Goal: Contribute content: Contribute content

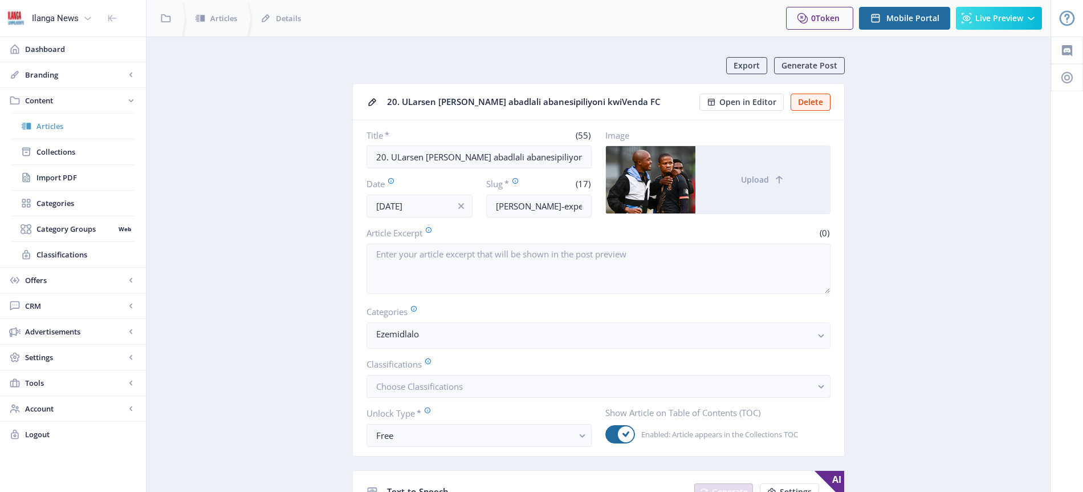
click at [66, 131] on span "Articles" at bounding box center [85, 125] width 98 height 11
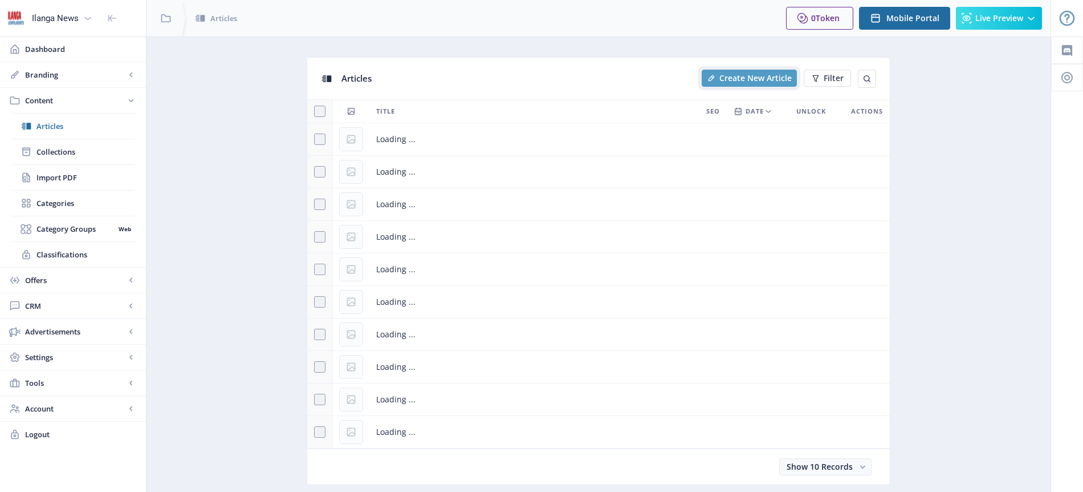
click at [758, 75] on span "Create New Article" at bounding box center [756, 78] width 72 height 9
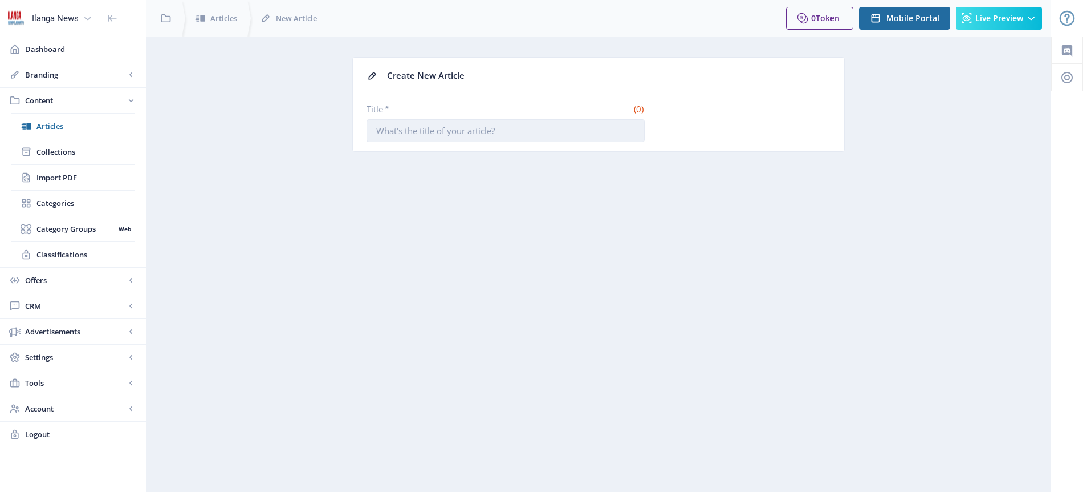
click at [462, 130] on input "Title *" at bounding box center [506, 130] width 278 height 23
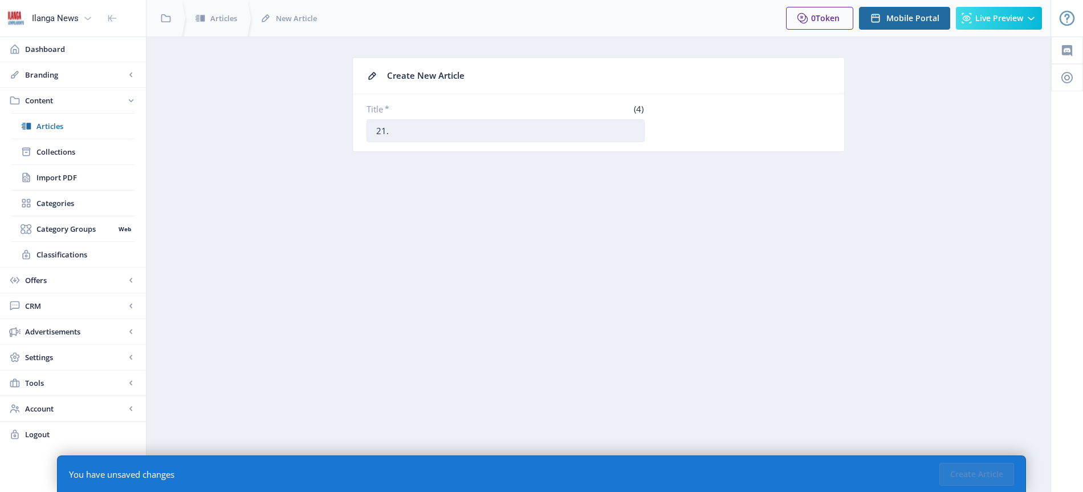
paste input "Lichithwe nezindleko icala labebelwisana nanyukele kwiPSL"
click at [549, 132] on input "21. Lichithwe nezindleko icala labebelwisana nanyukele kwiPSL" at bounding box center [506, 130] width 278 height 23
type input "21. Lichithwe nezindleko icala labebelwa nanyukele kwiPSL"
click at [989, 469] on button "Create Article" at bounding box center [977, 473] width 75 height 23
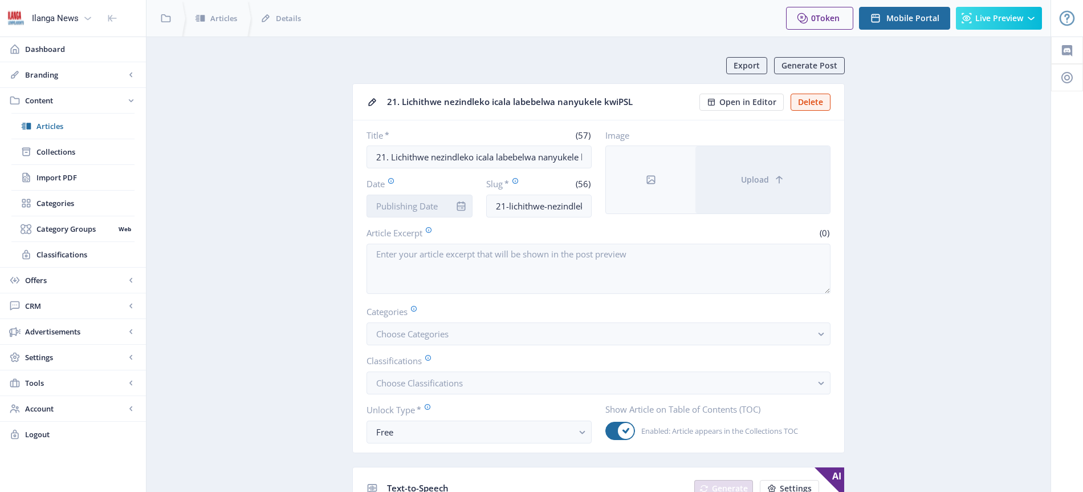
click at [432, 209] on input "Date" at bounding box center [420, 205] width 106 height 23
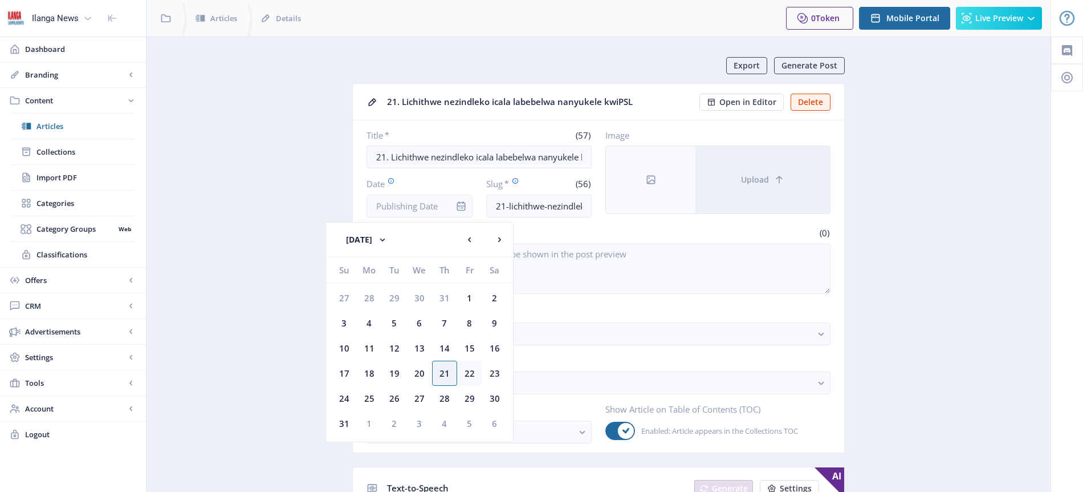
click at [473, 370] on div "22" at bounding box center [469, 372] width 25 height 25
type input "[DATE]"
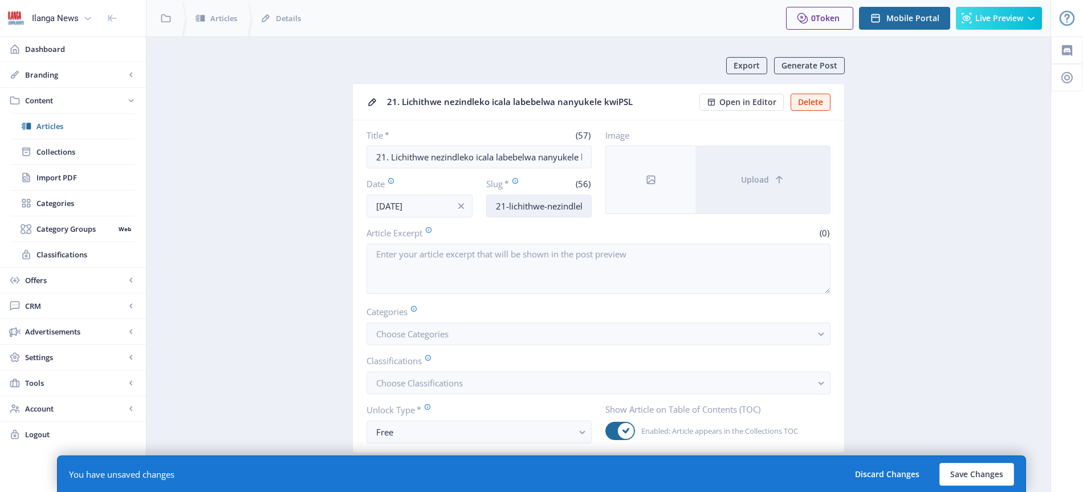
click at [544, 209] on input "21-lichithwe-nezindleko-icala-labebelwa-nanyukele-kwipsl" at bounding box center [539, 205] width 106 height 23
type input "Sinenkani-lost"
click at [435, 326] on button "Choose Categories" at bounding box center [599, 333] width 464 height 23
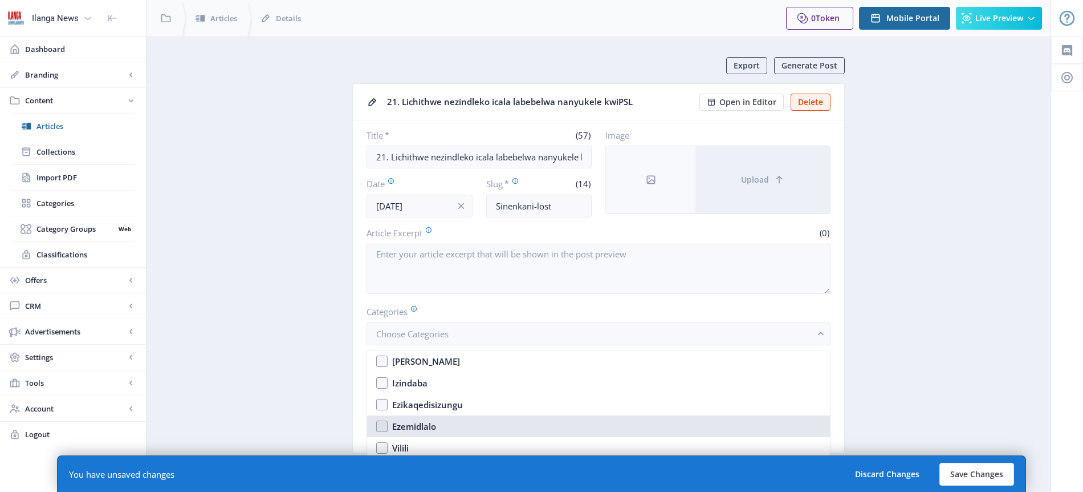
click at [426, 423] on div "Ezemidlalo" at bounding box center [414, 426] width 44 height 14
checkbox input "true"
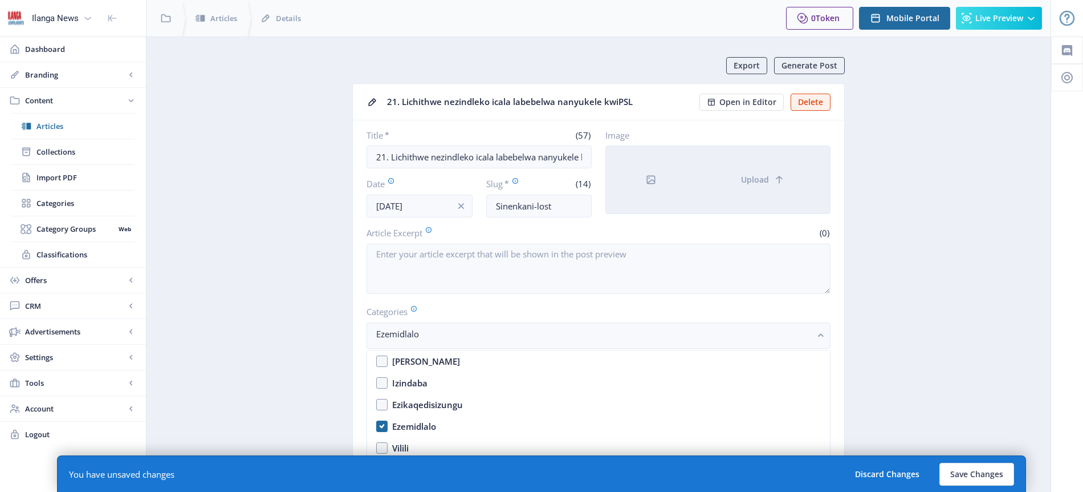
click at [658, 177] on div at bounding box center [651, 179] width 90 height 67
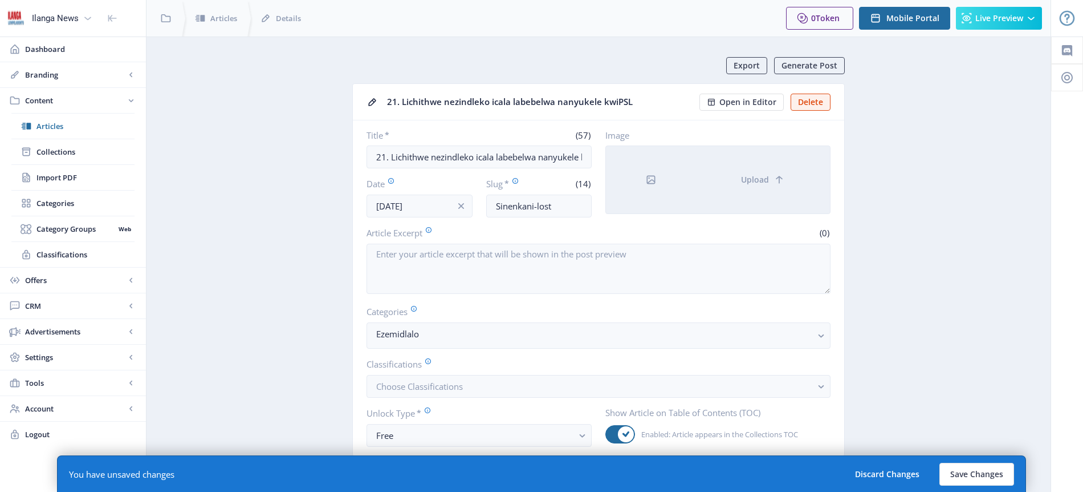
click at [654, 178] on icon at bounding box center [651, 179] width 11 height 11
click at [650, 182] on icon at bounding box center [651, 179] width 11 height 11
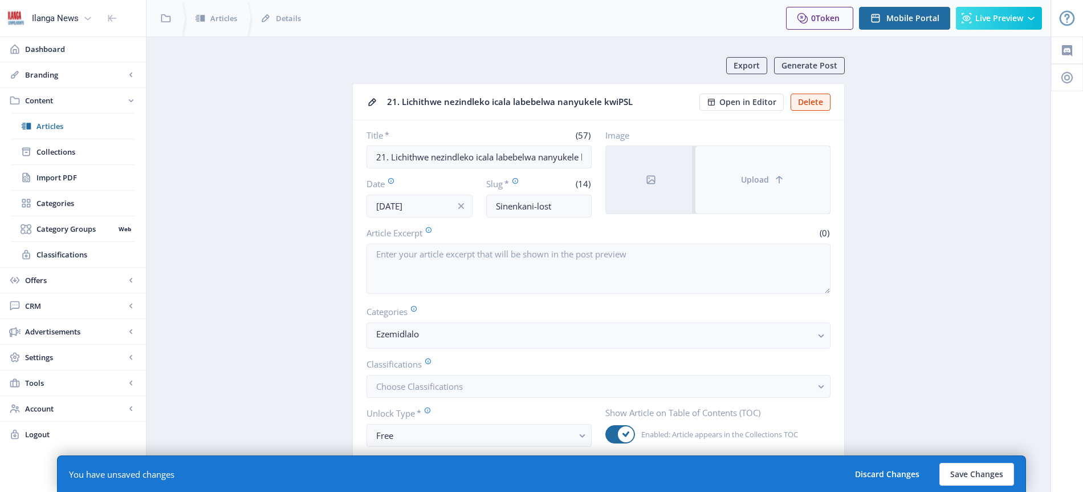
click at [766, 183] on span "Upload" at bounding box center [755, 179] width 28 height 9
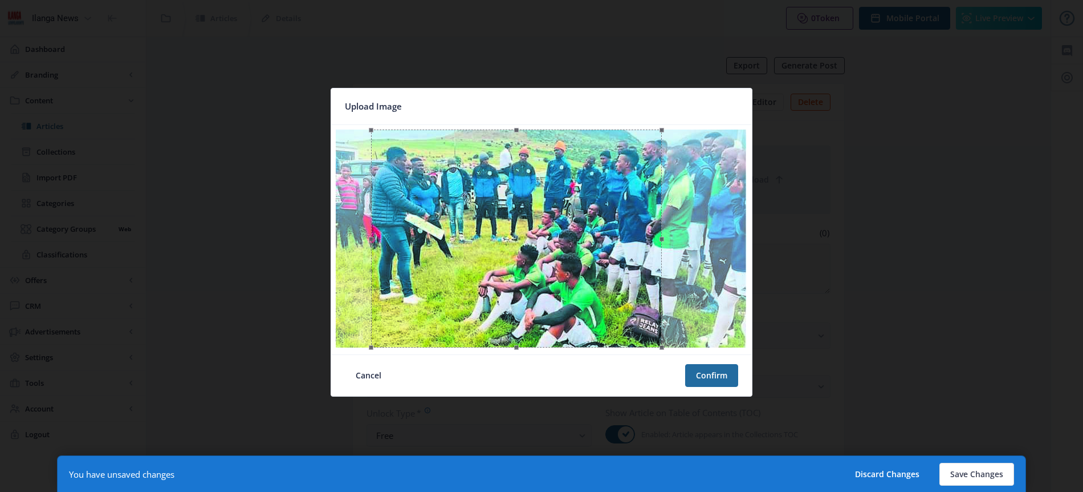
drag, startPoint x: 603, startPoint y: 273, endPoint x: 578, endPoint y: 271, distance: 25.2
click at [578, 271] on div at bounding box center [516, 238] width 290 height 218
click at [712, 378] on button "Confirm" at bounding box center [711, 375] width 53 height 23
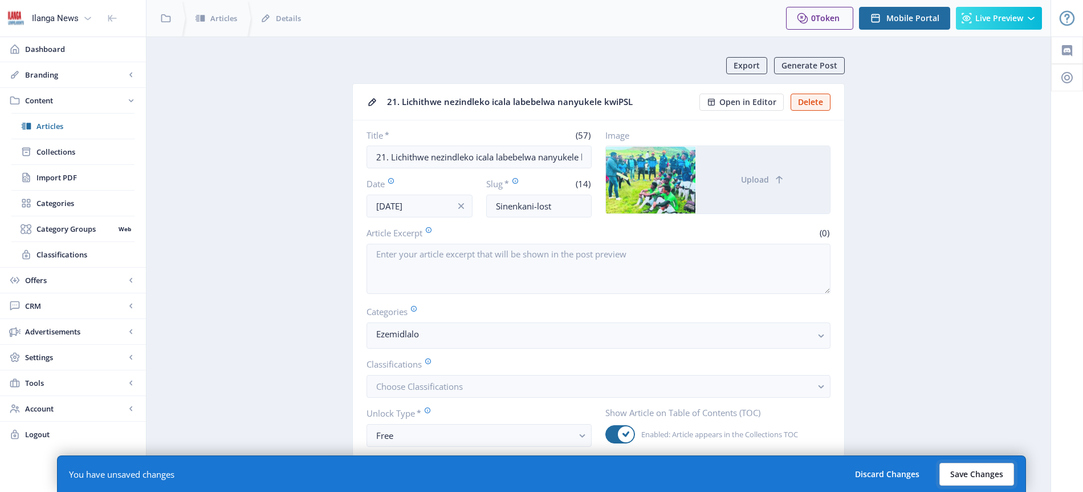
click at [980, 473] on button "Save Changes" at bounding box center [977, 473] width 75 height 23
type input "sinenkani-lost"
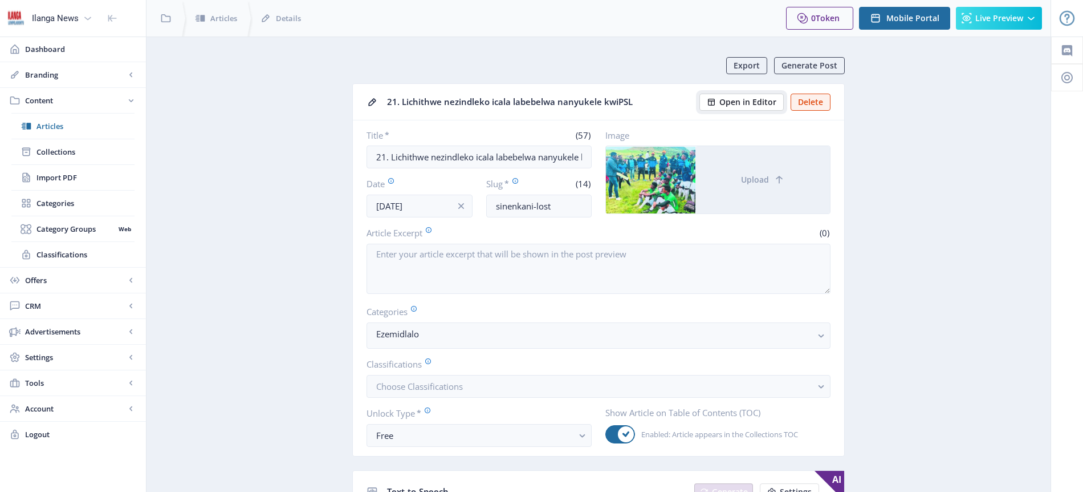
click at [758, 104] on span "Open in Editor" at bounding box center [748, 102] width 57 height 9
click at [58, 122] on span "Articles" at bounding box center [85, 125] width 98 height 11
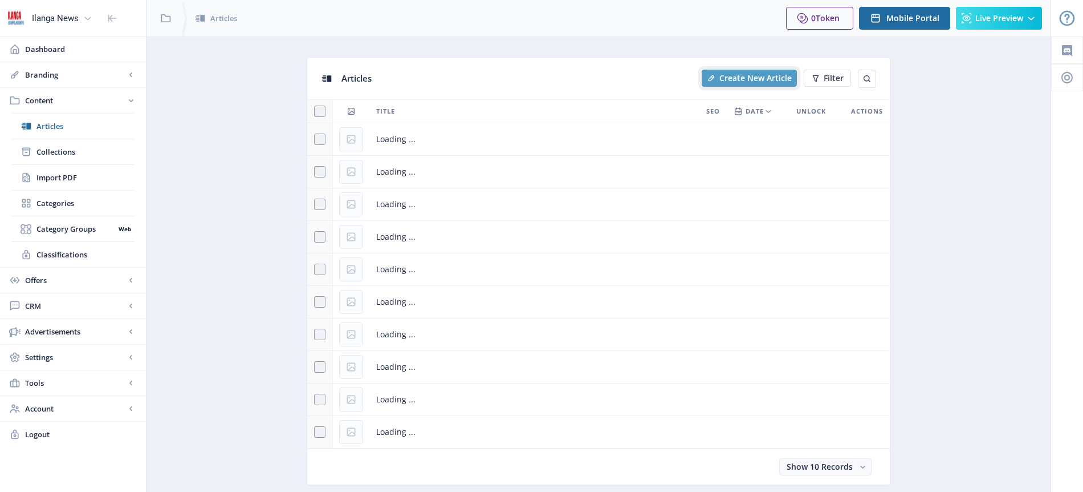
click at [749, 79] on span "Create New Article" at bounding box center [756, 78] width 72 height 9
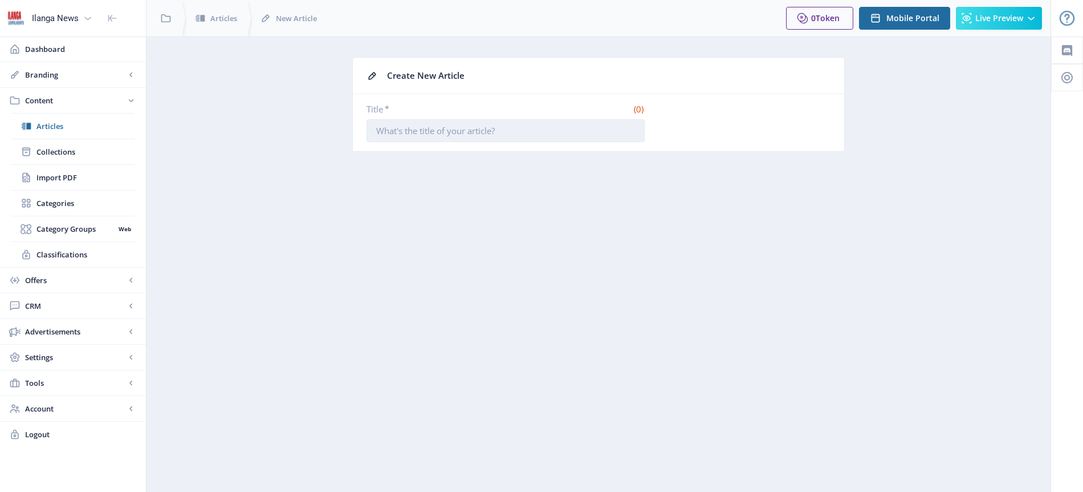
click at [437, 139] on input "Title *" at bounding box center [506, 130] width 278 height 23
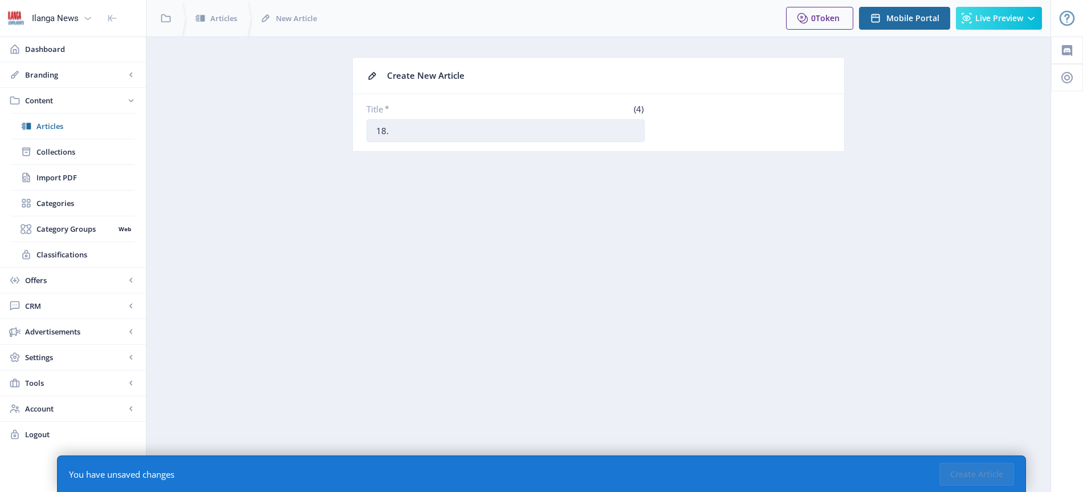
paste input "Isexwayiso kubadlali beStellies ngoweMTN8"
type input "18. Isexwayiso kubadlali beStellies ngoweMTN8"
click at [989, 477] on button "Create Article" at bounding box center [977, 473] width 75 height 23
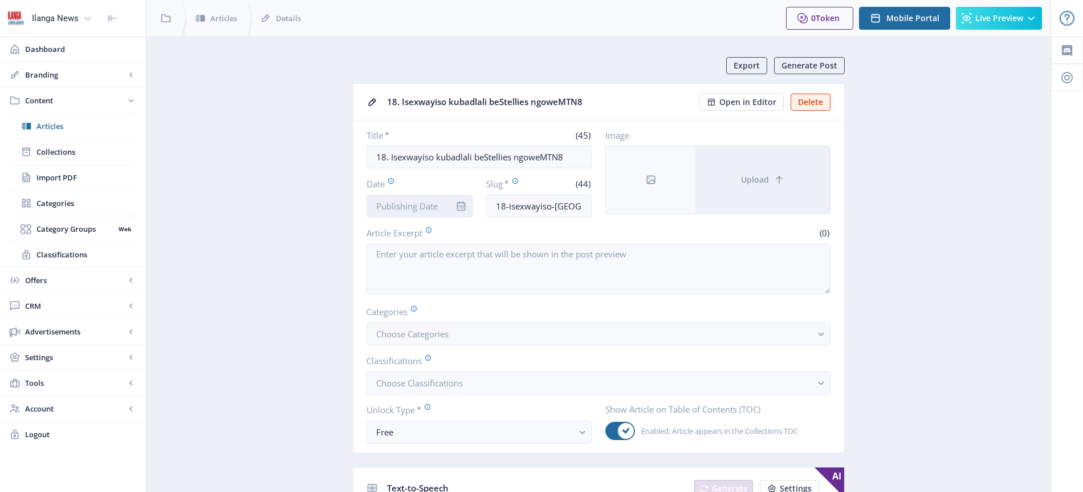
click at [430, 205] on input "Date" at bounding box center [420, 205] width 106 height 23
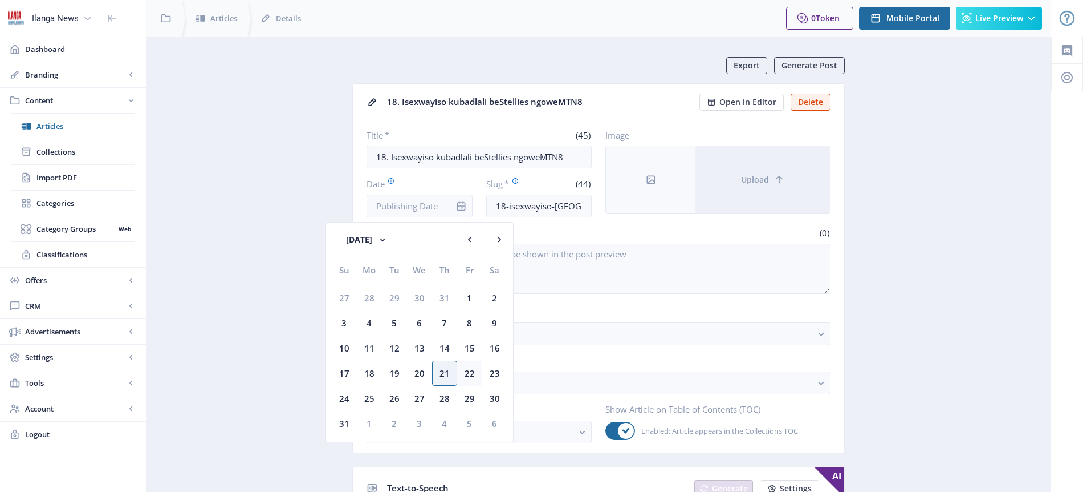
click at [468, 372] on div "22" at bounding box center [469, 372] width 25 height 25
type input "[DATE]"
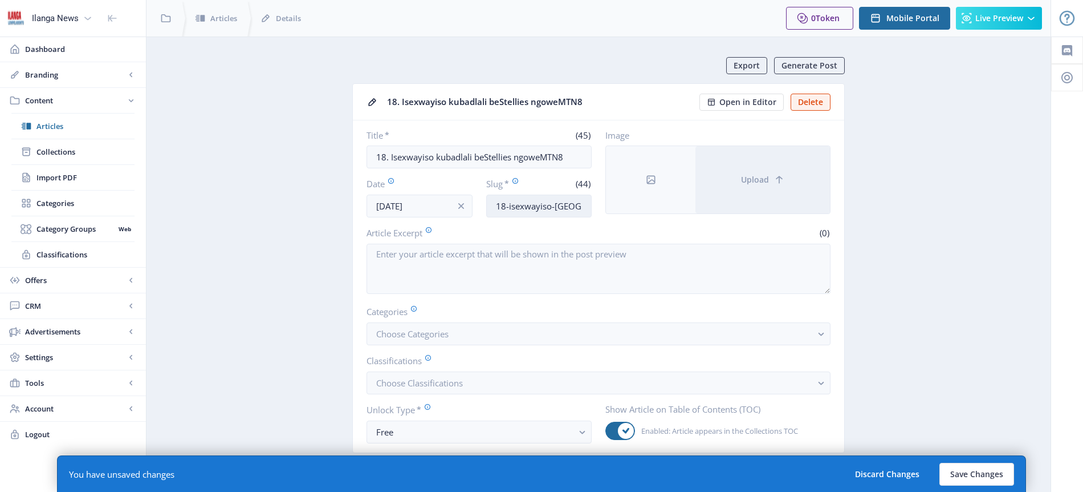
click at [539, 205] on input "18-isexwayiso-[GEOGRAPHIC_DATA]-bestellies-ngowemtn8" at bounding box center [539, 205] width 106 height 23
type input "Stellies-warning"
click at [460, 332] on button "Choose Categories" at bounding box center [599, 333] width 464 height 23
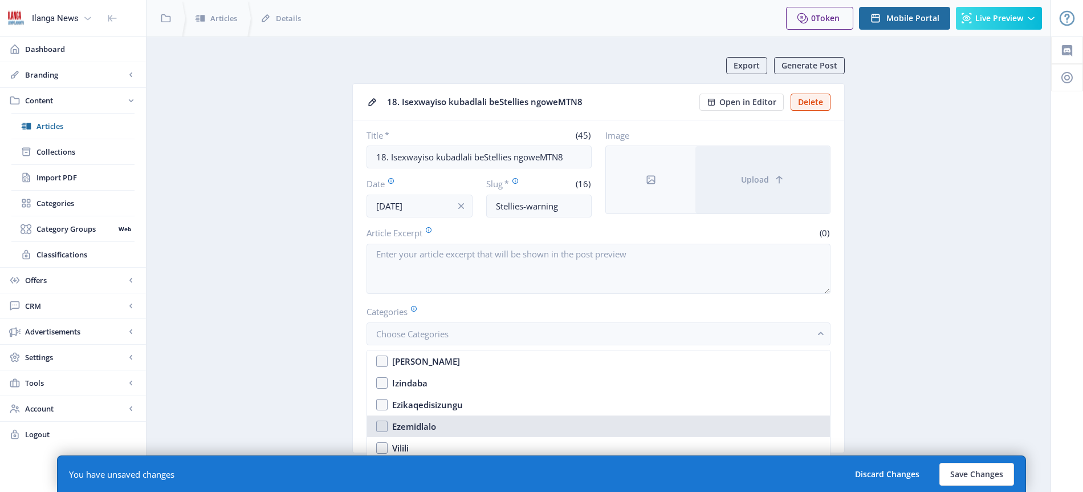
click at [426, 426] on div "Ezemidlalo" at bounding box center [414, 426] width 44 height 14
checkbox input "true"
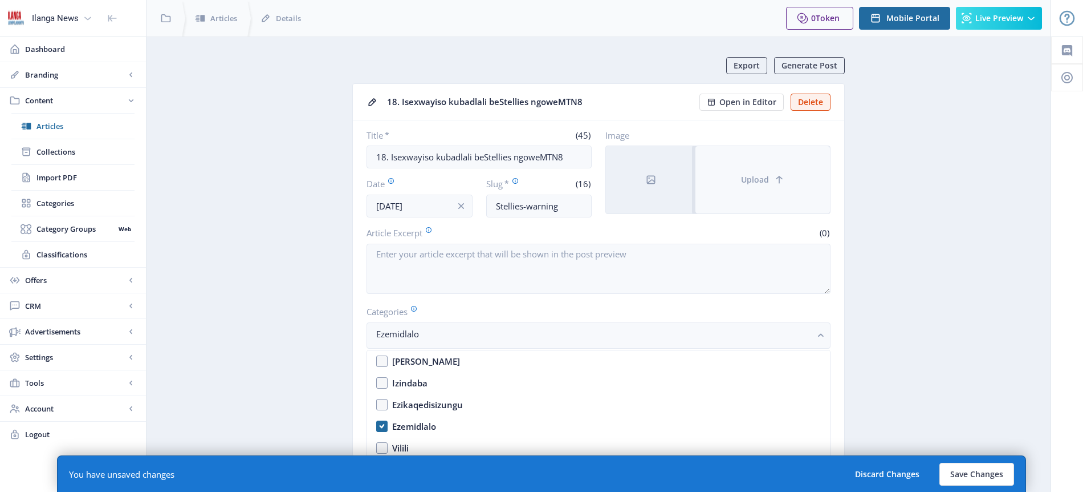
click at [762, 177] on span "Upload" at bounding box center [755, 179] width 28 height 9
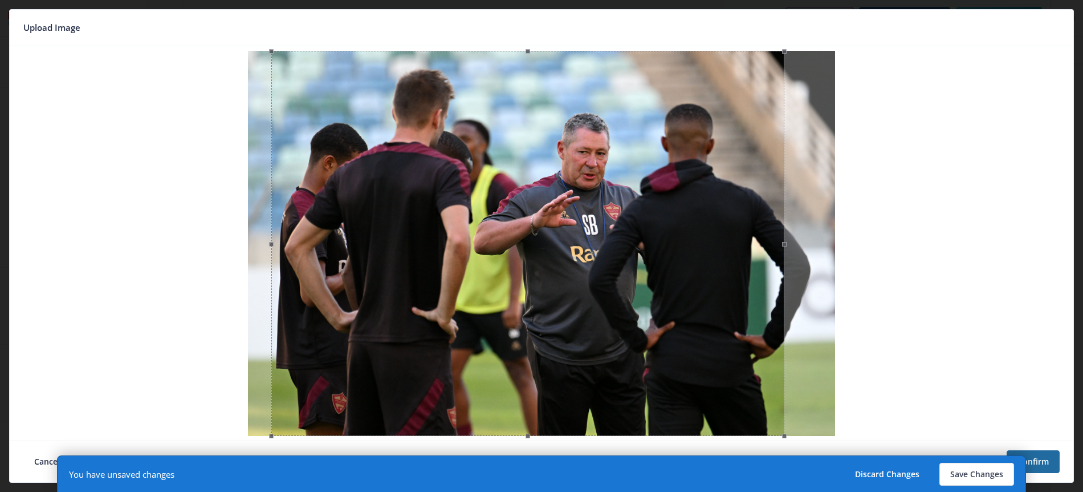
drag, startPoint x: 668, startPoint y: 160, endPoint x: 654, endPoint y: 158, distance: 13.8
click at [654, 158] on div at bounding box center [527, 243] width 513 height 385
click at [983, 477] on button "Save Changes" at bounding box center [977, 473] width 75 height 23
type input "stellies-warning"
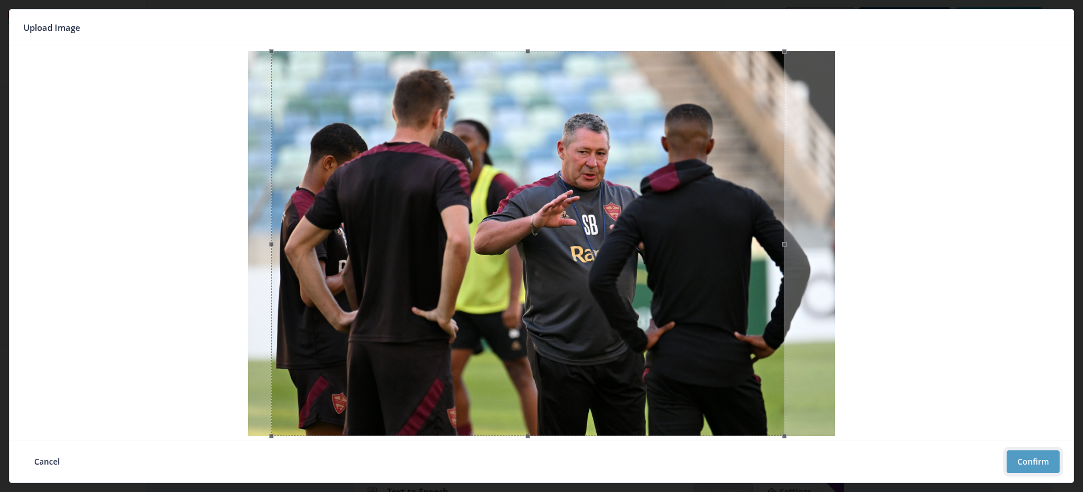
click at [1037, 456] on button "Confirm" at bounding box center [1033, 461] width 53 height 23
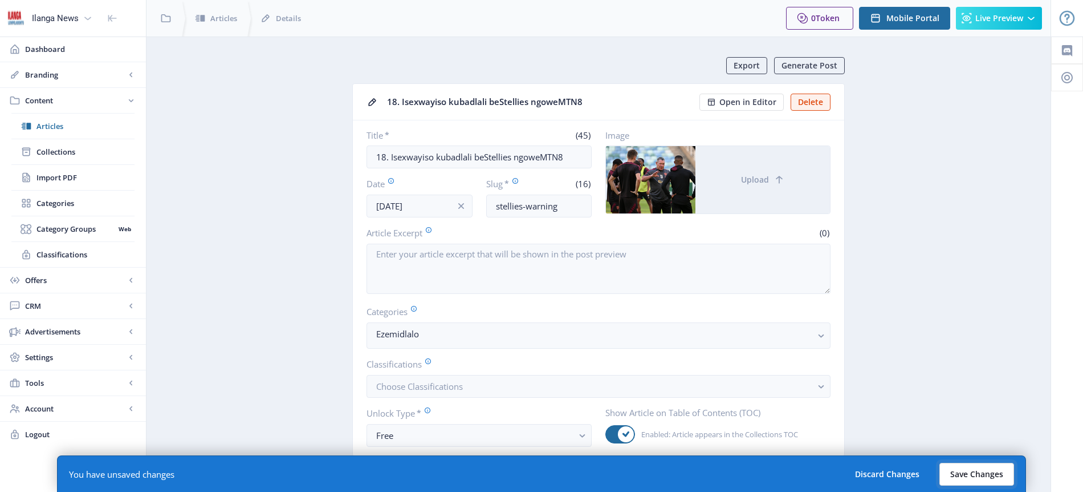
click at [989, 477] on button "Save Changes" at bounding box center [977, 473] width 75 height 23
click at [979, 469] on button "Save Changes" at bounding box center [977, 473] width 75 height 23
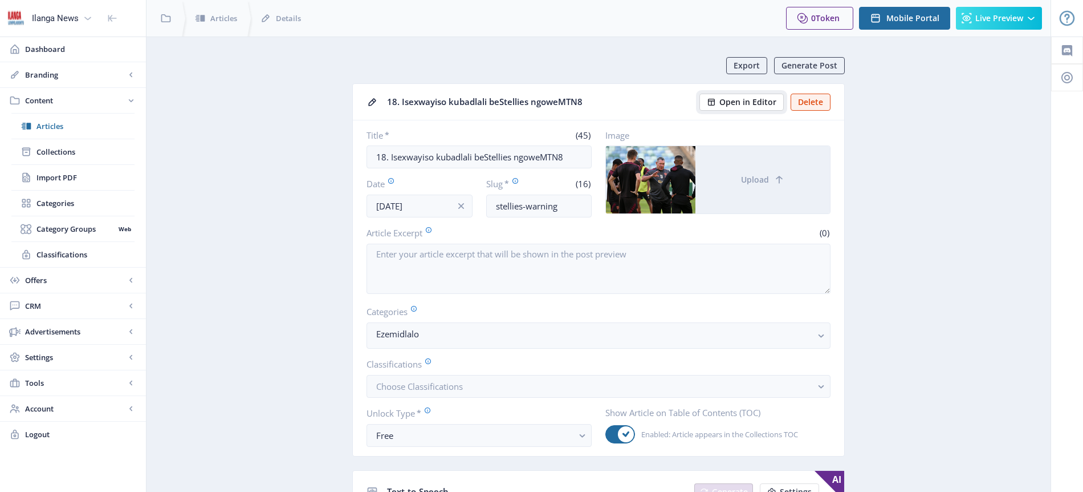
click at [742, 105] on span "Open in Editor" at bounding box center [748, 102] width 57 height 9
click at [54, 128] on span "Articles" at bounding box center [85, 125] width 98 height 11
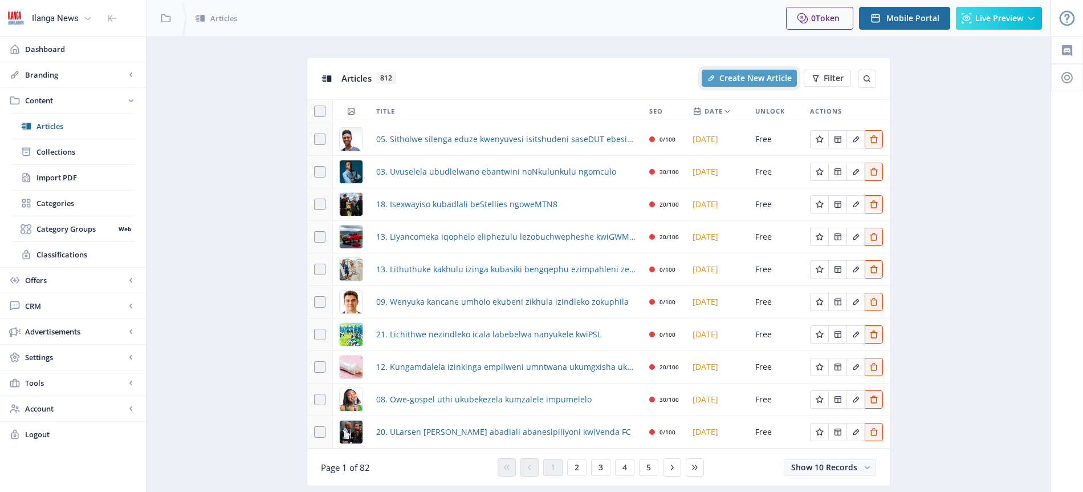
click at [757, 86] on button "Create New Article" at bounding box center [749, 78] width 95 height 17
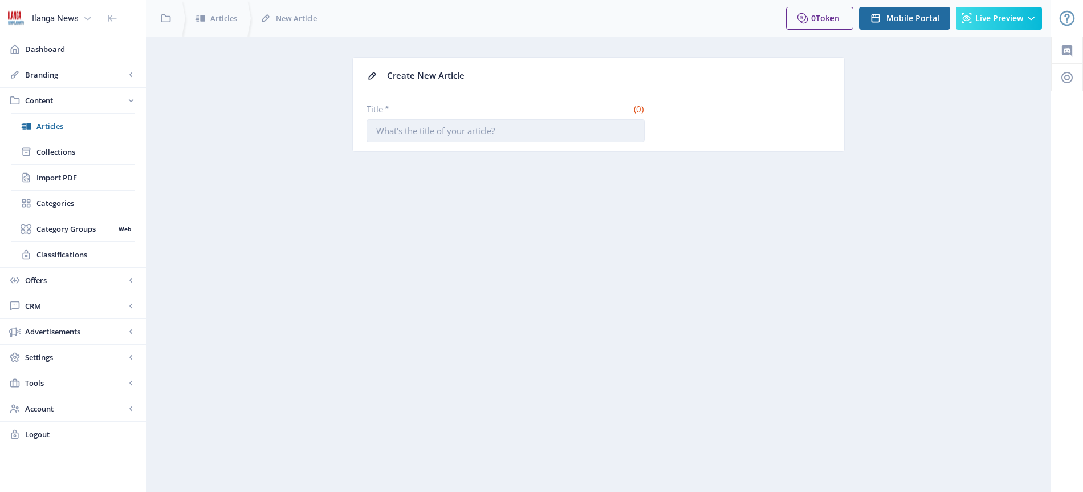
click at [451, 132] on input "Title *" at bounding box center [506, 130] width 278 height 23
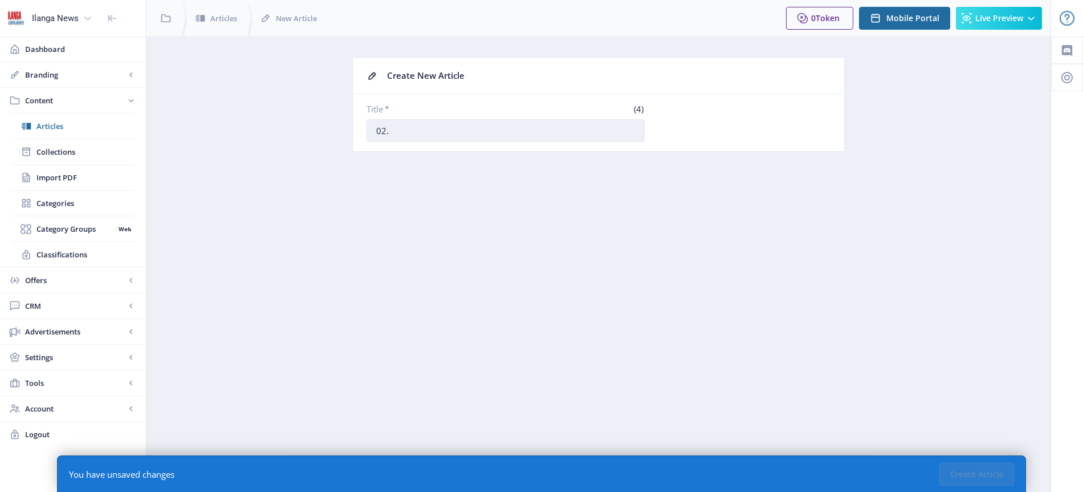
type input "02. Ezifingqiwe"
click at [465, 134] on input "02. Ezifingqiwe" at bounding box center [506, 130] width 278 height 23
click at [982, 473] on button "Create Article" at bounding box center [977, 473] width 75 height 23
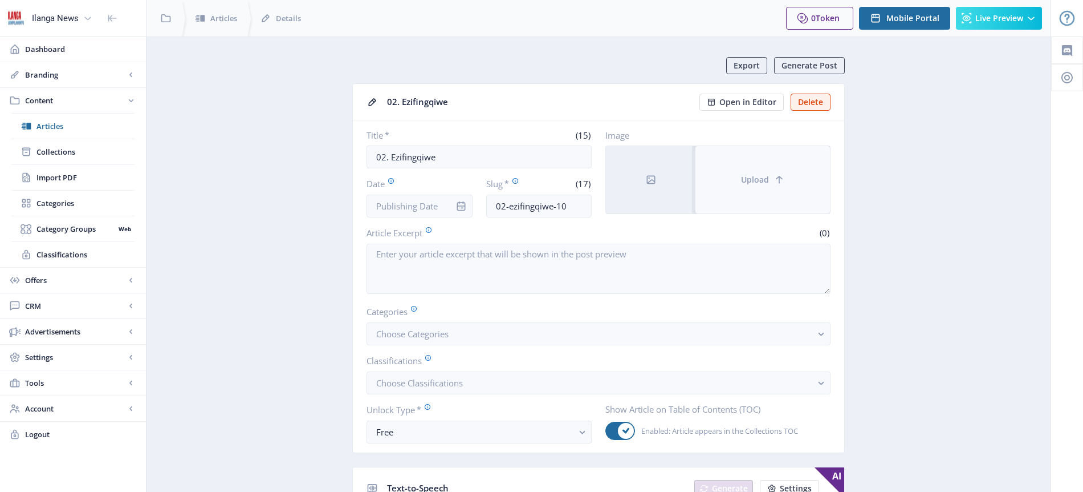
click at [760, 178] on span "Upload" at bounding box center [755, 179] width 28 height 9
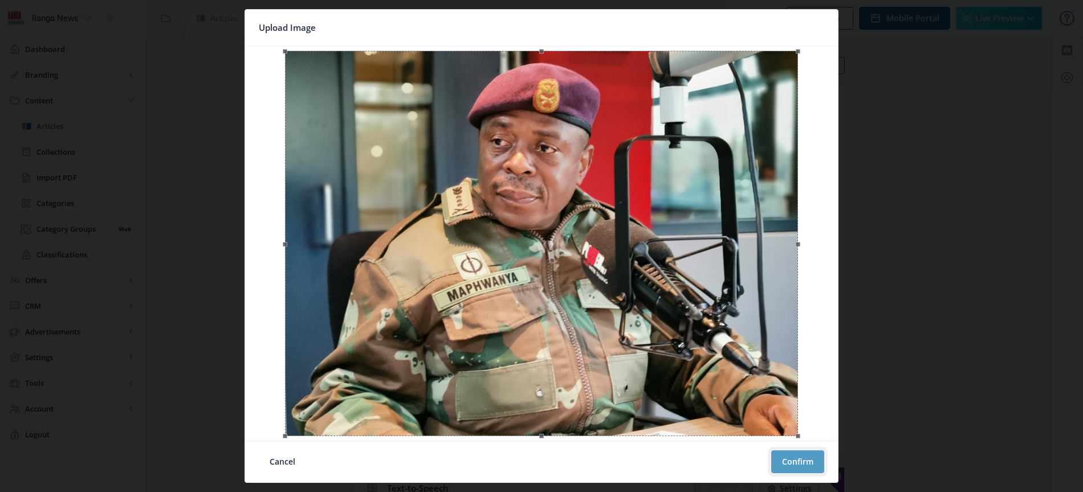
click at [808, 461] on button "Confirm" at bounding box center [798, 461] width 53 height 23
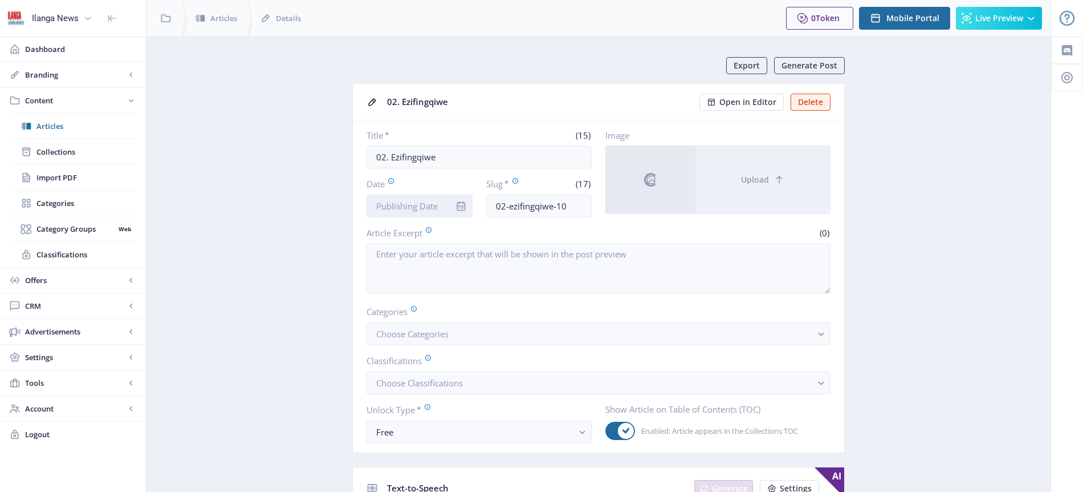
click at [430, 211] on input "Date" at bounding box center [420, 205] width 106 height 23
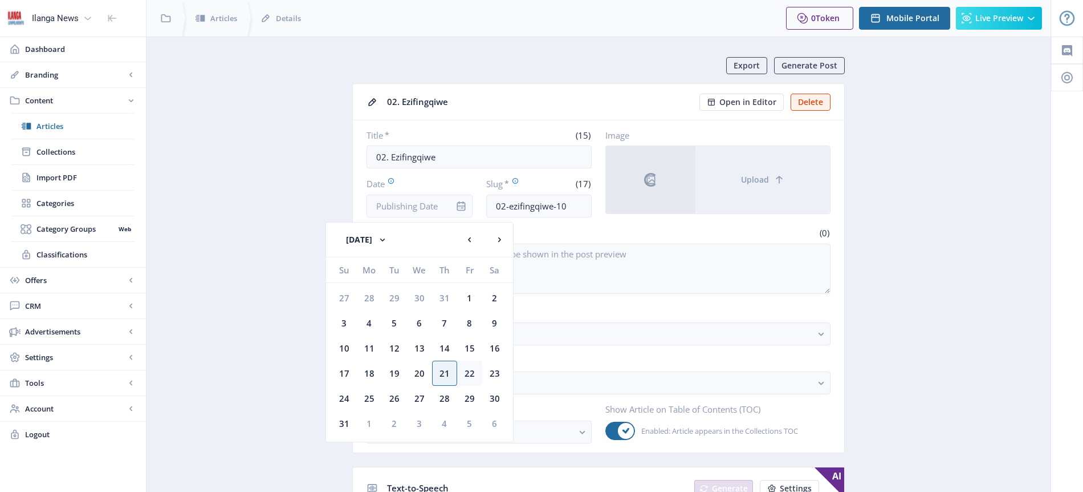
click at [472, 371] on div "22" at bounding box center [469, 372] width 25 height 25
type input "[DATE]"
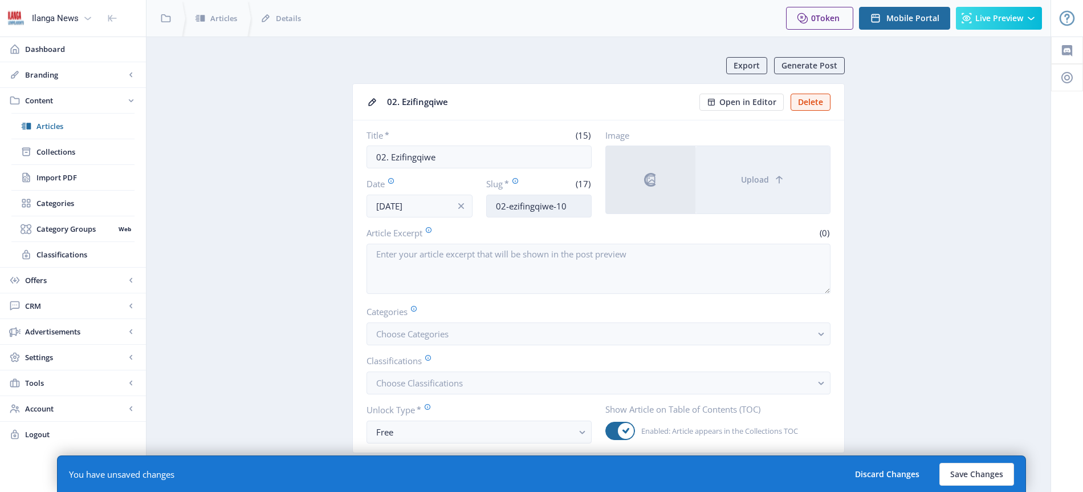
click at [523, 209] on input "02-ezifingqiwe-10" at bounding box center [539, 205] width 106 height 23
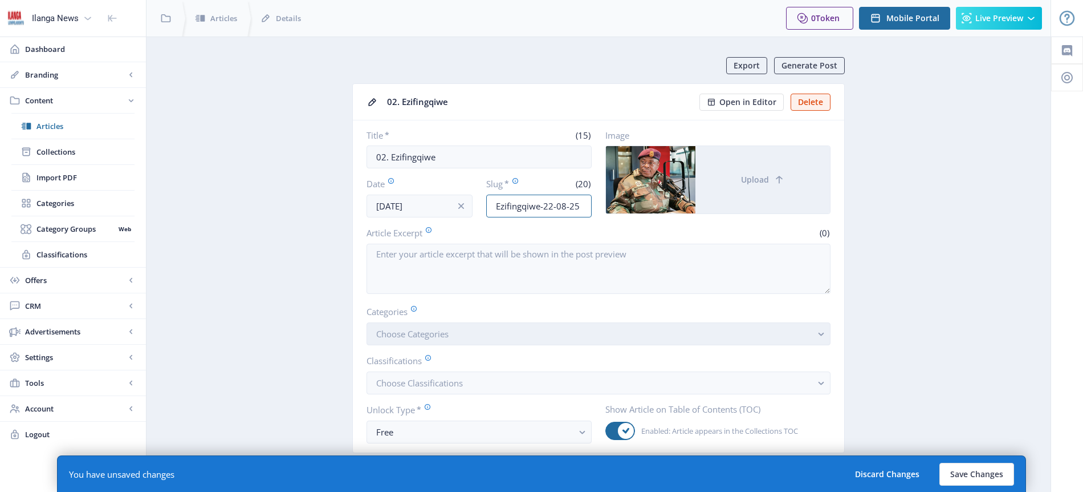
type input "Ezifingqiwe-22-08-25"
click at [430, 332] on span "Choose Categories" at bounding box center [412, 333] width 72 height 11
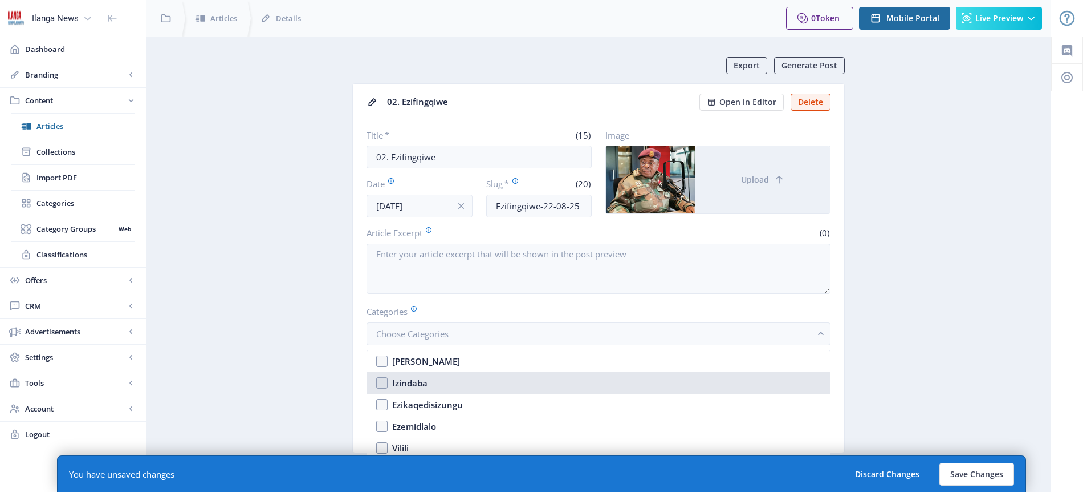
click at [429, 385] on nb-option "Izindaba" at bounding box center [598, 383] width 463 height 22
checkbox input "true"
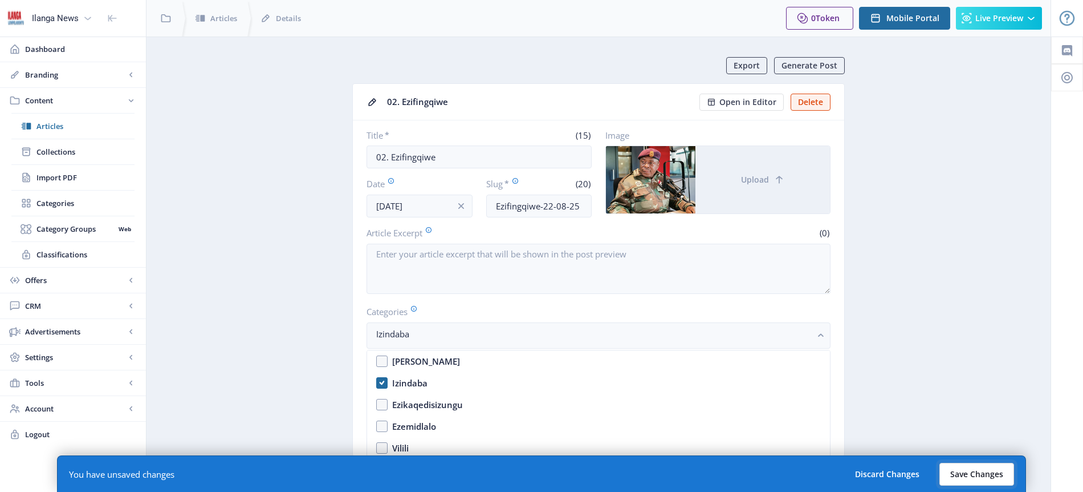
click at [977, 474] on button "Save Changes" at bounding box center [977, 473] width 75 height 23
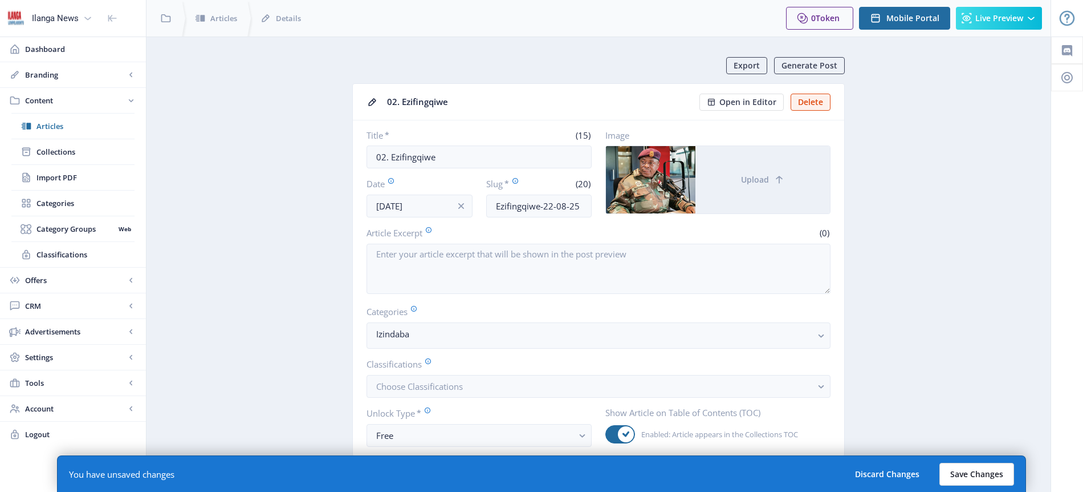
type input "ezifingqiwe-22-08-25"
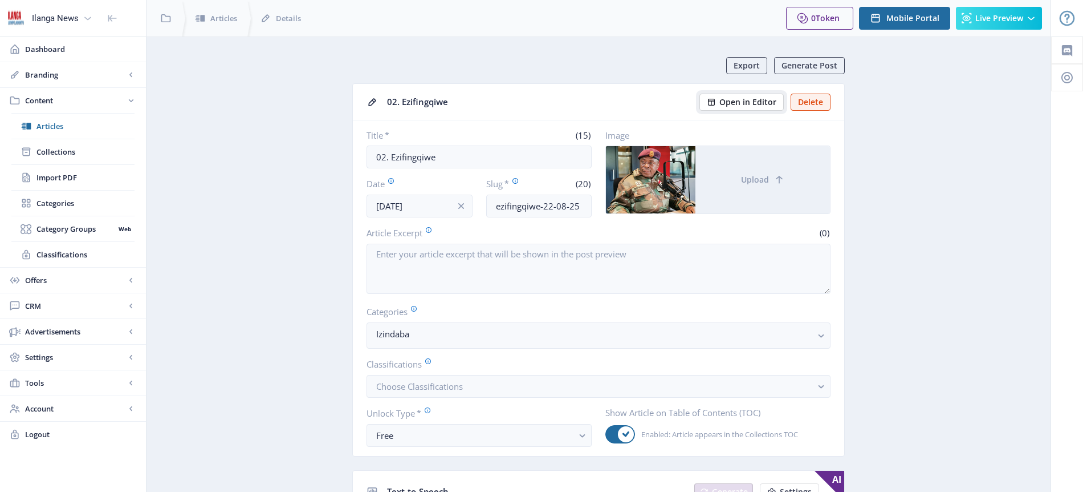
click at [752, 98] on span "Open in Editor" at bounding box center [748, 102] width 57 height 9
